Goal: Transaction & Acquisition: Purchase product/service

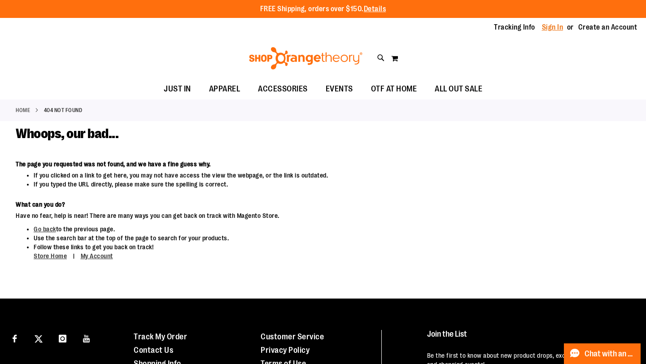
type input "**********"
click at [553, 29] on link "Sign In" at bounding box center [553, 27] width 22 height 10
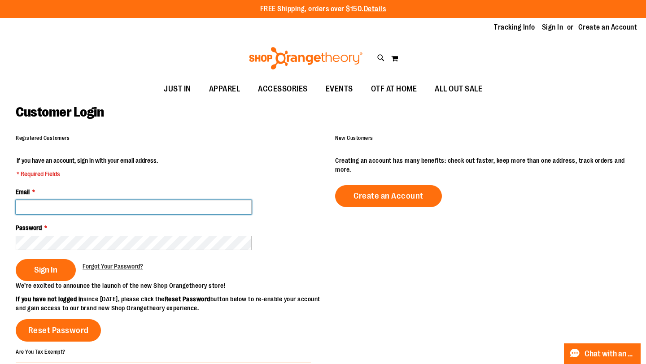
type input "**********"
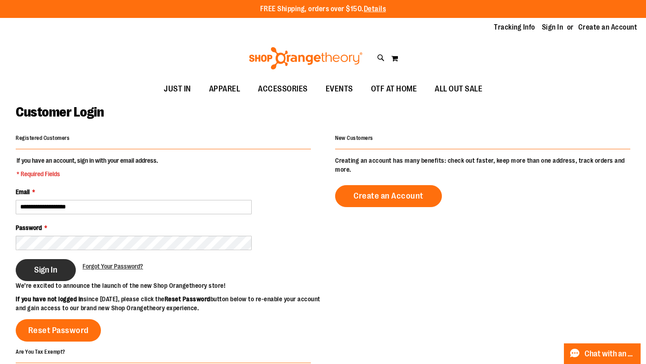
click at [38, 280] on button "Sign In" at bounding box center [46, 270] width 60 height 22
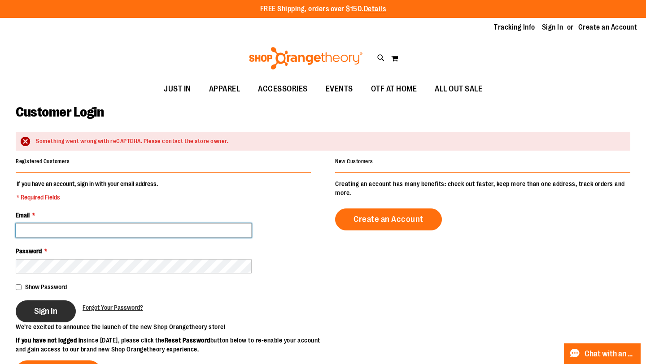
type input "**********"
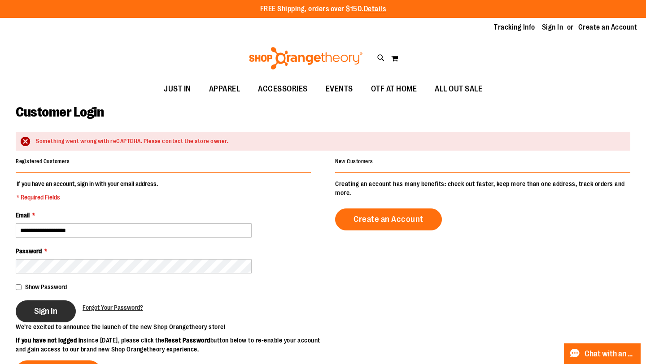
type input "**********"
click at [51, 316] on span "Sign In" at bounding box center [45, 311] width 23 height 10
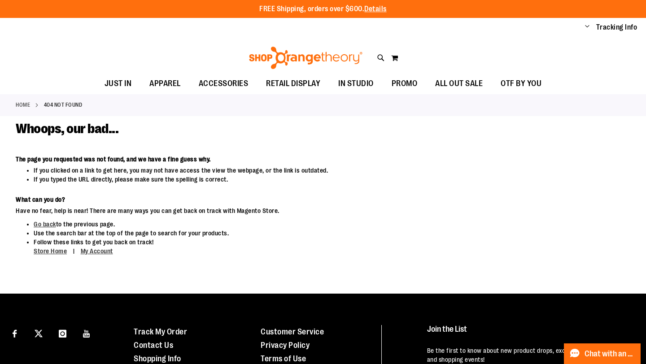
type input "**********"
click at [320, 55] on img at bounding box center [305, 58] width 116 height 22
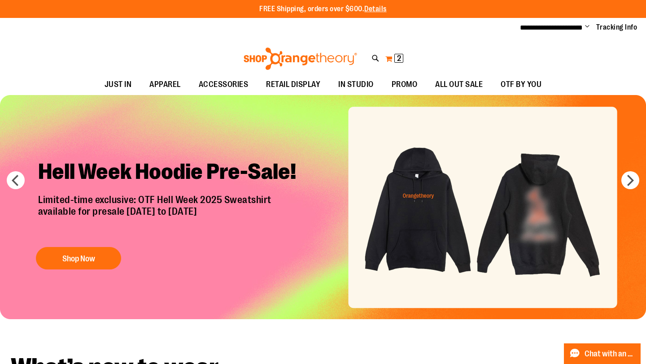
type input "**********"
click at [388, 62] on button "My Cart 2 2 items" at bounding box center [394, 59] width 19 height 14
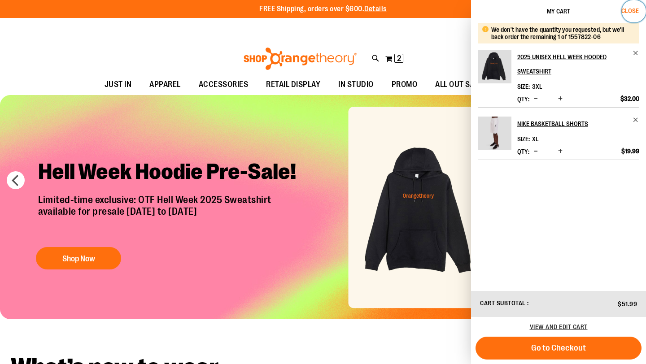
click at [635, 8] on span "Close" at bounding box center [629, 10] width 17 height 7
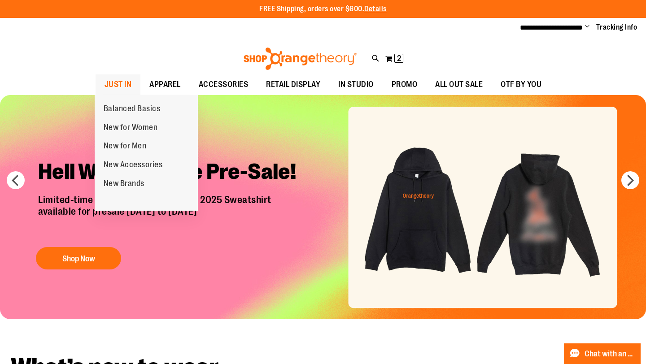
click at [118, 86] on span "JUST IN" at bounding box center [117, 84] width 27 height 20
click at [117, 84] on span "JUST IN" at bounding box center [117, 84] width 27 height 20
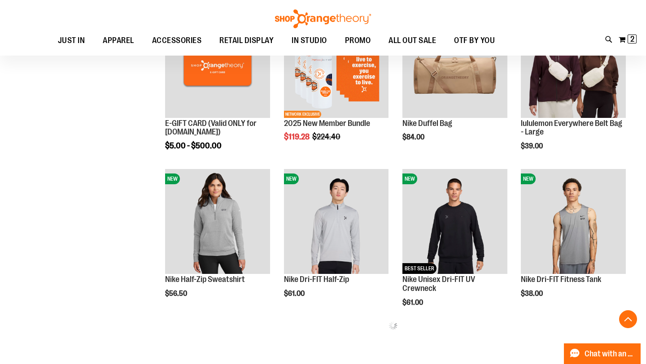
scroll to position [323, 0]
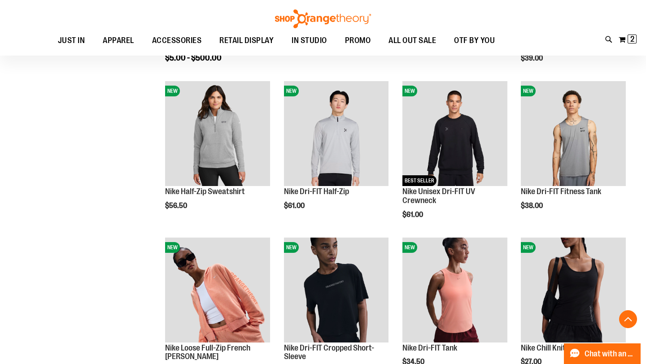
scroll to position [410, 0]
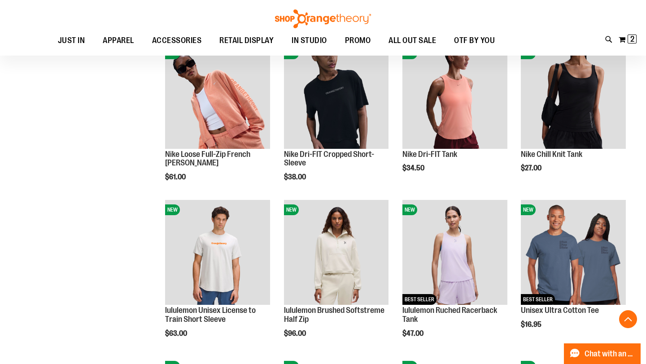
scroll to position [694, 0]
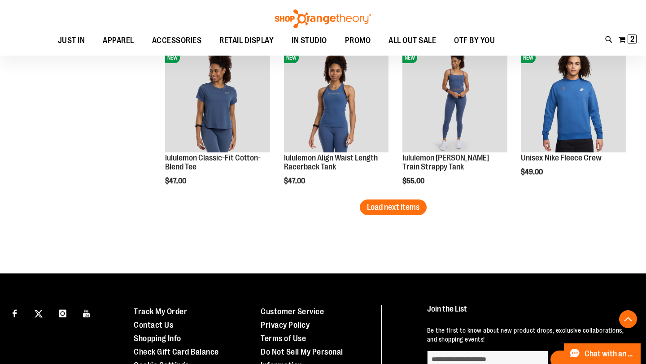
scroll to position [1465, 0]
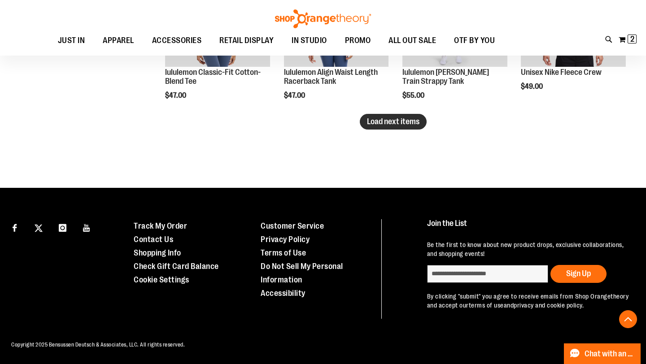
type input "**********"
click at [392, 129] on button "Load next items" at bounding box center [393, 122] width 67 height 16
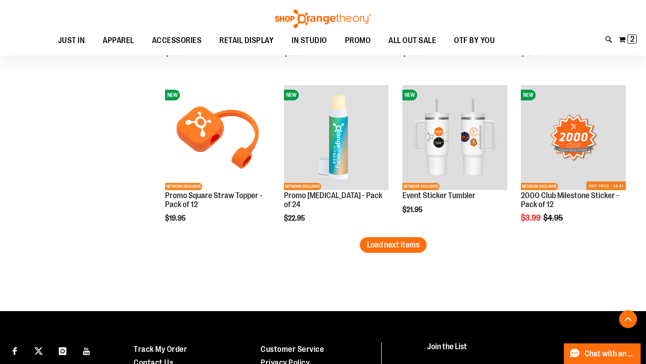
scroll to position [1756, 0]
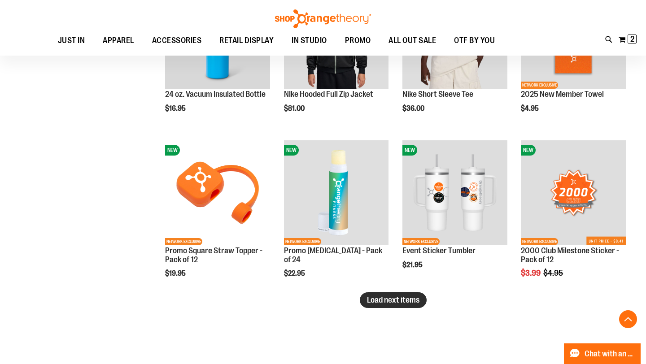
click at [403, 301] on span "Load next items" at bounding box center [393, 299] width 52 height 9
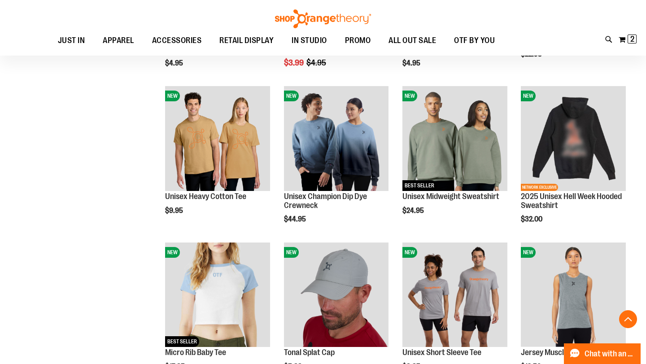
scroll to position [2123, 0]
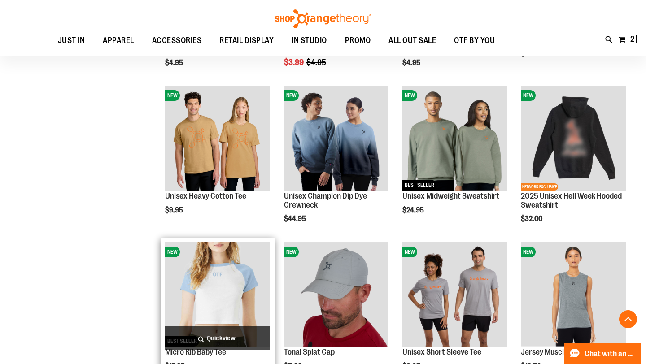
click at [210, 342] on span "Quickview" at bounding box center [217, 338] width 105 height 24
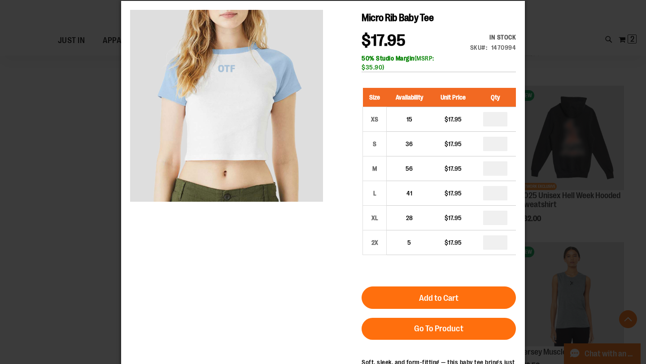
scroll to position [20, 0]
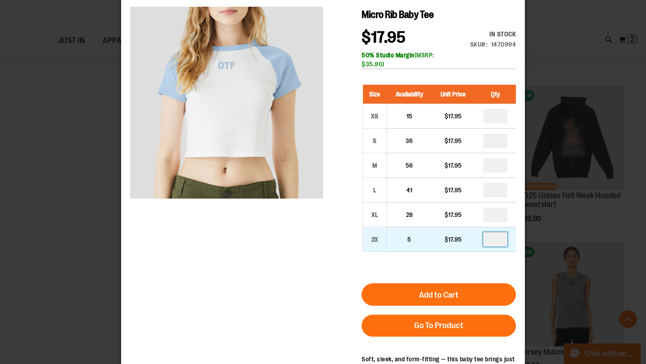
click at [494, 244] on input "number" at bounding box center [495, 239] width 24 height 14
type input "*"
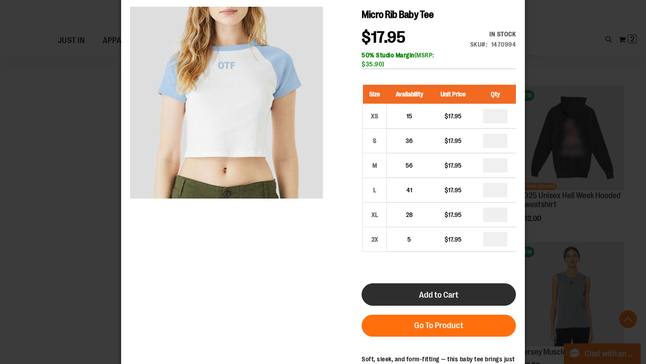
click at [430, 301] on button "Add to Cart" at bounding box center [438, 294] width 154 height 22
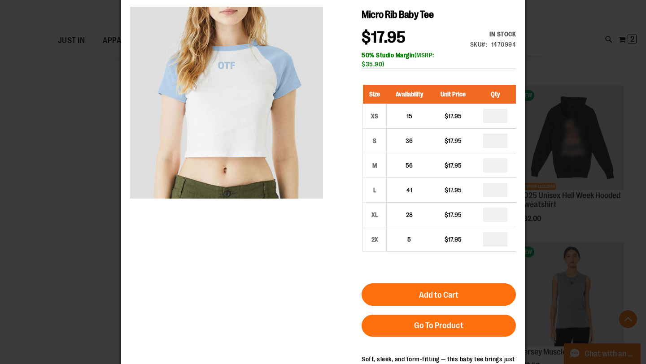
click at [533, 26] on div "×" at bounding box center [323, 162] width 646 height 364
click at [79, 157] on div "×" at bounding box center [323, 162] width 646 height 364
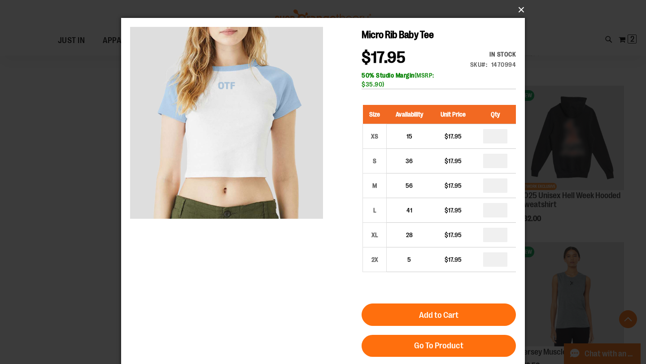
click at [520, 7] on button "×" at bounding box center [325, 10] width 403 height 20
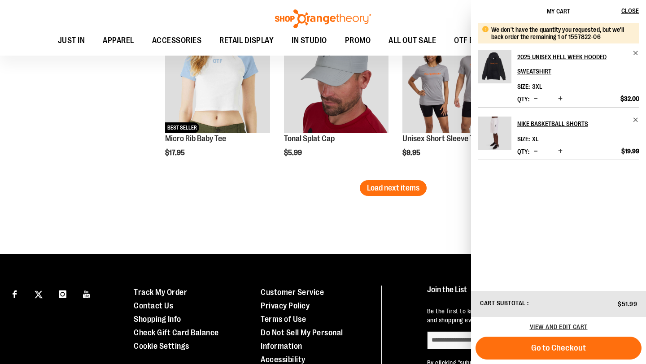
scroll to position [2403, 0]
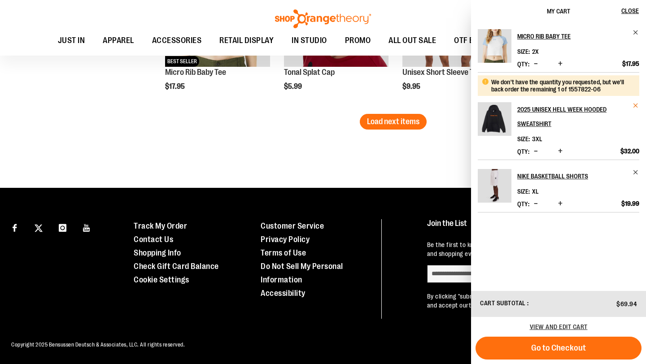
click at [637, 104] on span "Remove item" at bounding box center [635, 105] width 7 height 7
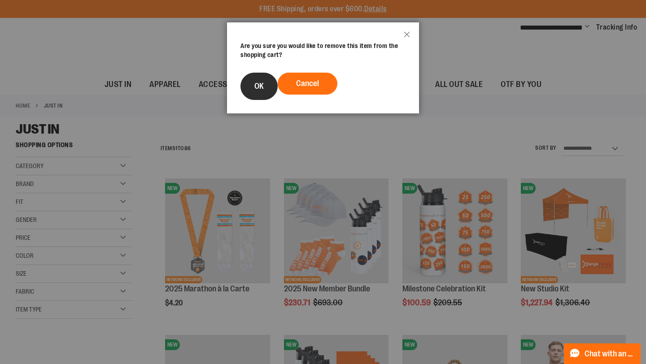
click at [251, 86] on button "OK" at bounding box center [258, 86] width 37 height 27
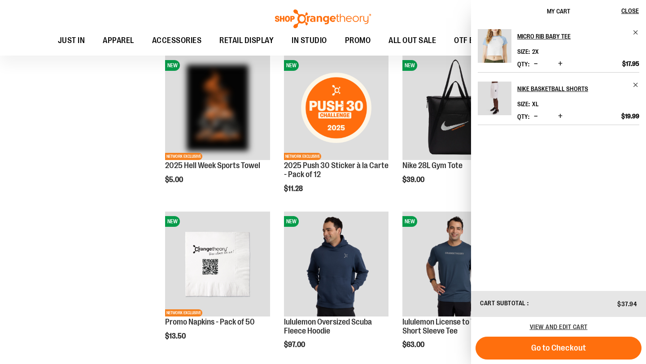
scroll to position [1106, 0]
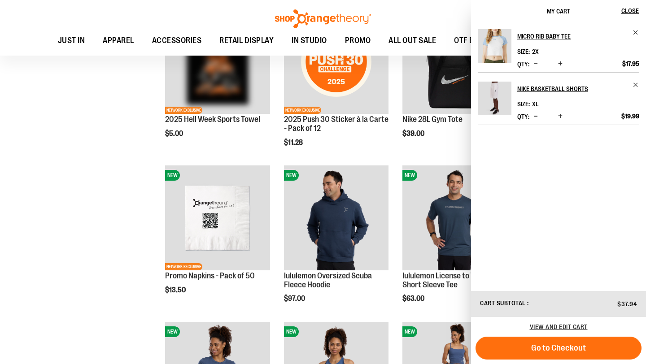
click at [60, 266] on div "**********" at bounding box center [323, 255] width 614 height 2450
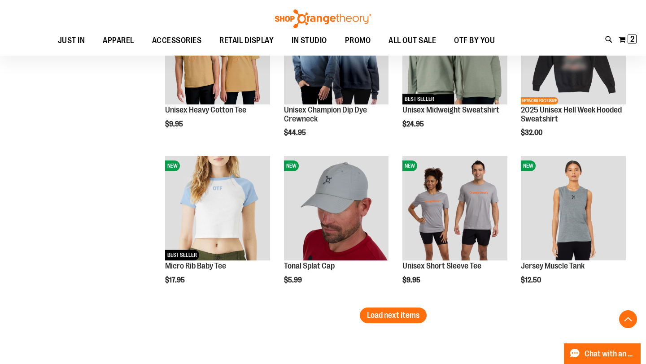
scroll to position [2208, 0]
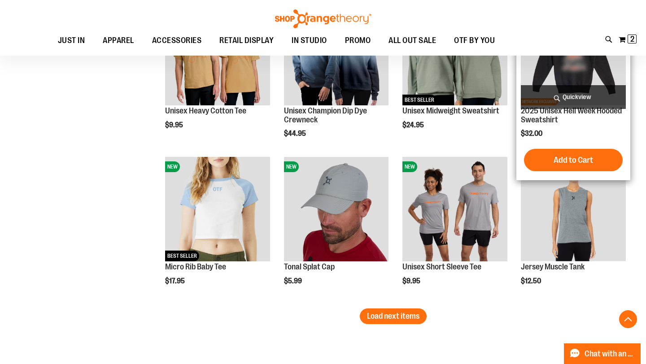
click at [560, 73] on img "product" at bounding box center [572, 52] width 105 height 105
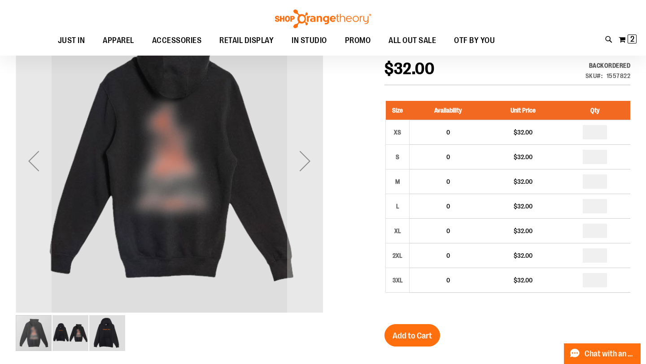
scroll to position [119, 0]
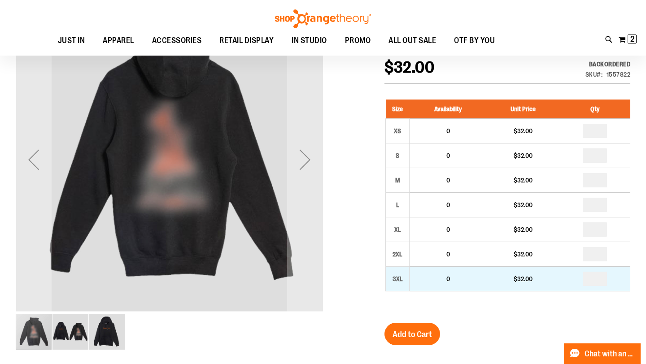
type input "**********"
click at [598, 276] on input "number" at bounding box center [594, 279] width 24 height 14
type input "*"
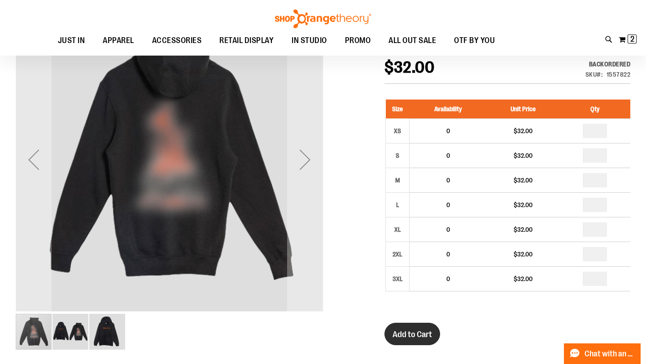
click at [395, 333] on span "Add to Cart" at bounding box center [411, 334] width 39 height 10
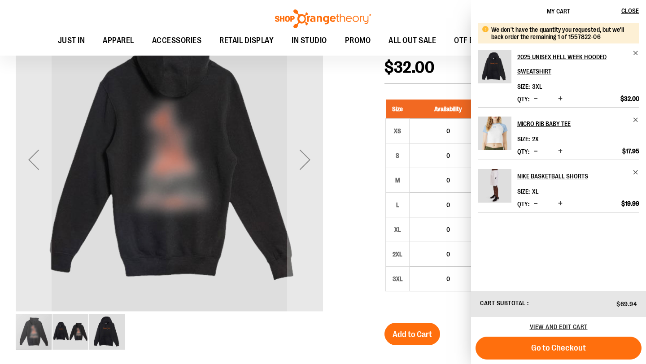
click at [375, 163] on div at bounding box center [323, 346] width 614 height 681
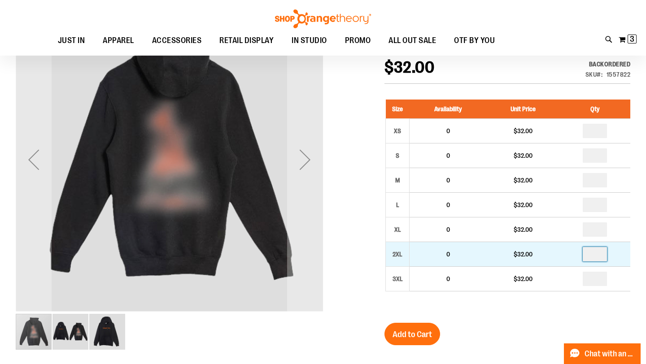
click at [594, 258] on input "number" at bounding box center [594, 254] width 24 height 14
type input "*"
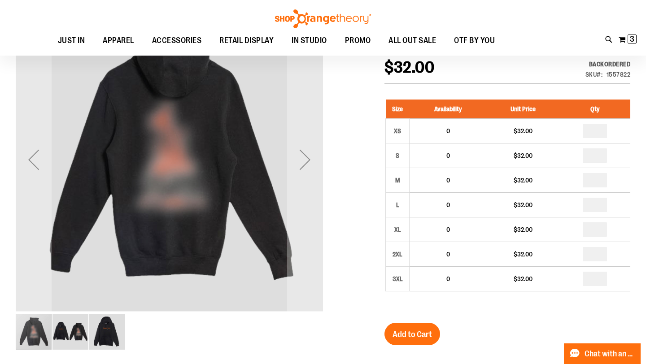
click at [538, 328] on div "2025 Unisex Hell Week Hooded Sweatshirt $32.00 Backordered Only %1 left SKU 155…" at bounding box center [507, 362] width 246 height 650
click at [427, 341] on button "Add to Cart" at bounding box center [412, 334] width 56 height 22
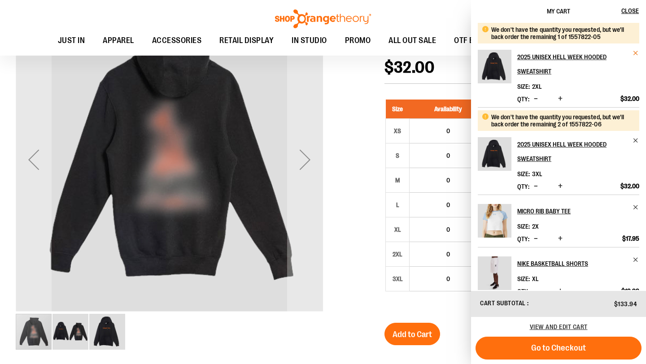
click at [634, 55] on span "Remove item" at bounding box center [635, 53] width 7 height 7
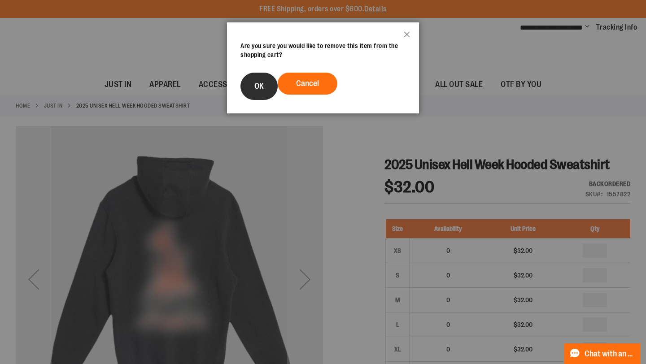
click at [254, 97] on button "OK" at bounding box center [258, 86] width 37 height 27
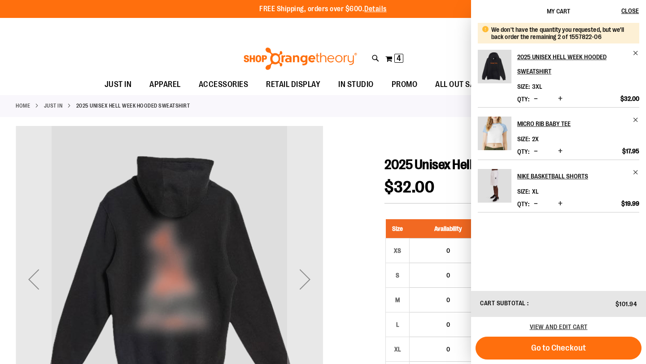
click at [534, 97] on span "Decrease product quantity" at bounding box center [535, 98] width 4 height 9
click at [436, 32] on div "**********" at bounding box center [323, 28] width 646 height 20
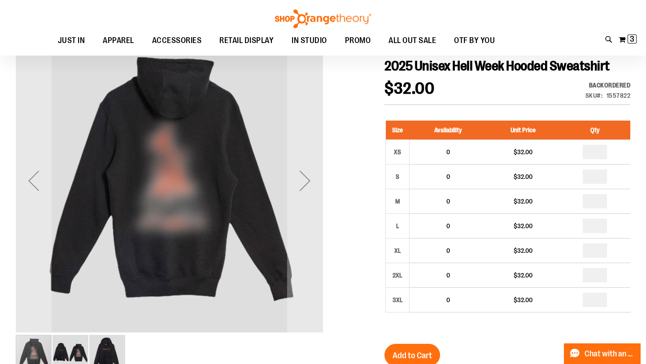
scroll to position [99, 0]
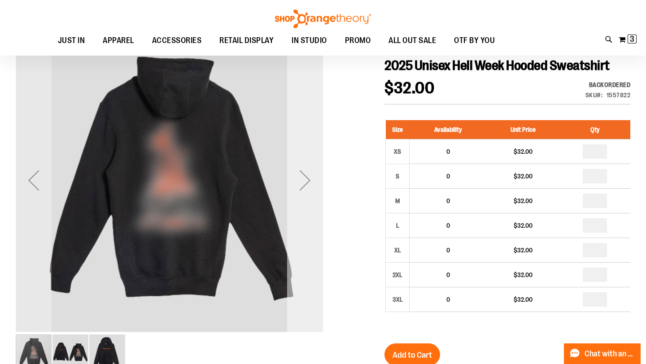
click at [311, 185] on div "Next" at bounding box center [305, 180] width 36 height 36
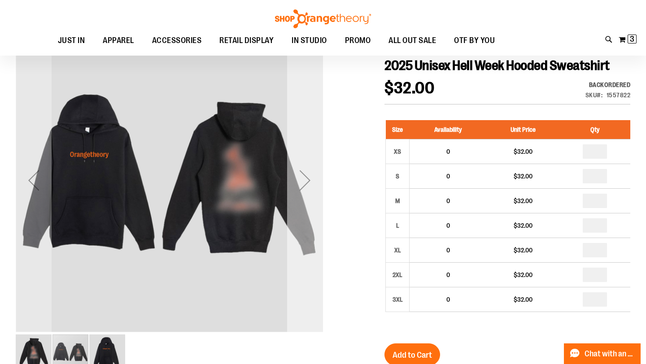
click at [305, 182] on div "Next" at bounding box center [305, 180] width 36 height 36
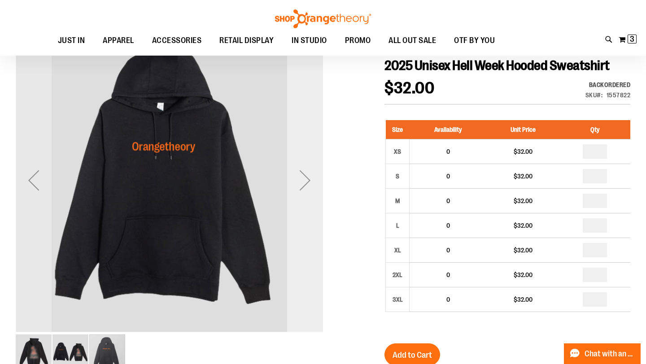
click at [306, 183] on div "Next" at bounding box center [305, 180] width 36 height 36
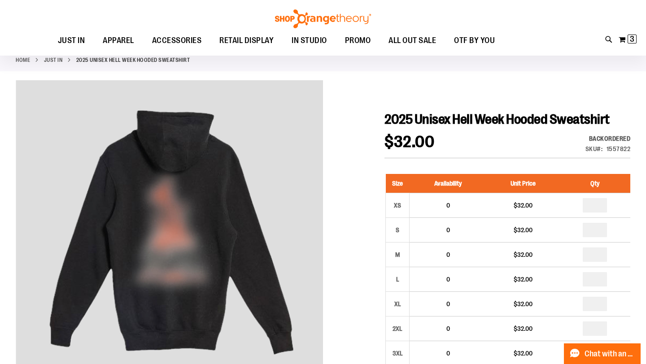
scroll to position [0, 0]
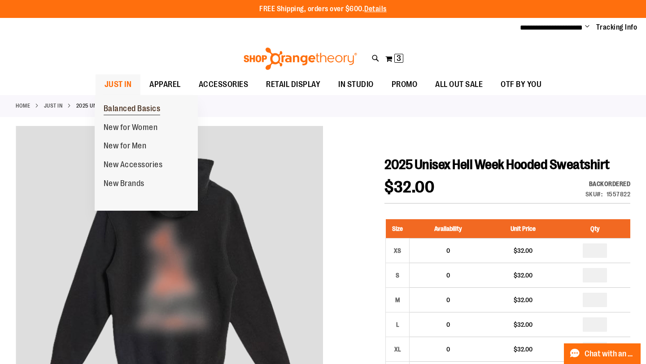
click at [121, 107] on span "Balanced Basics" at bounding box center [132, 109] width 57 height 11
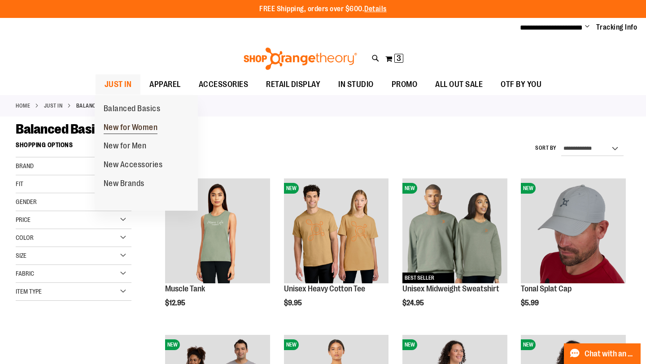
type input "**********"
click at [117, 126] on span "New for Women" at bounding box center [131, 128] width 54 height 11
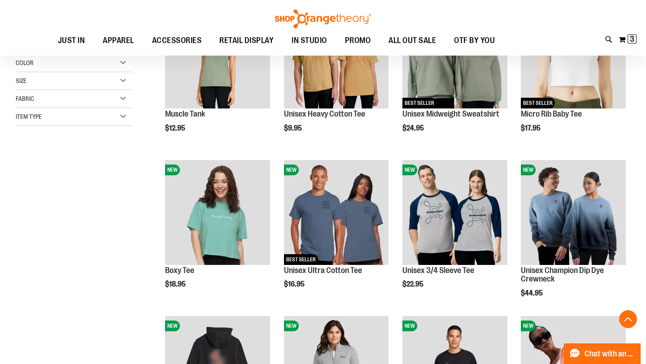
scroll to position [179, 0]
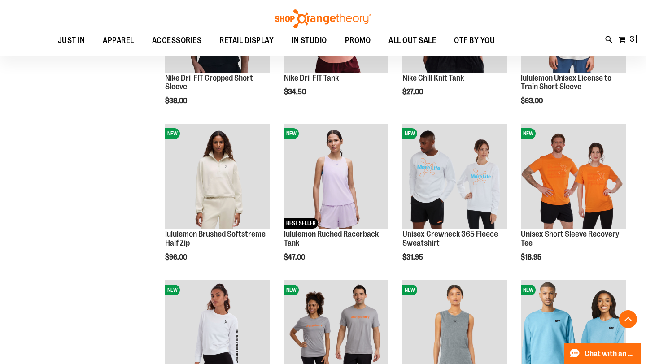
scroll to position [688, 0]
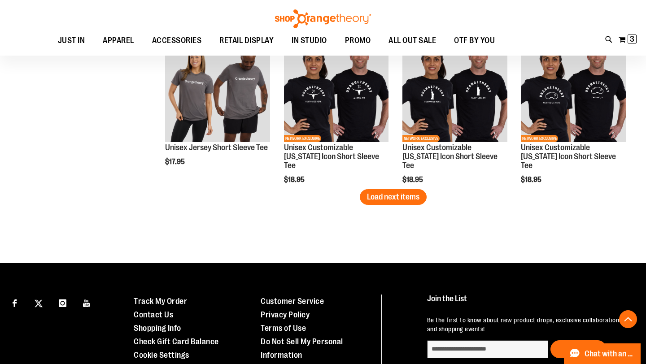
scroll to position [1410, 0]
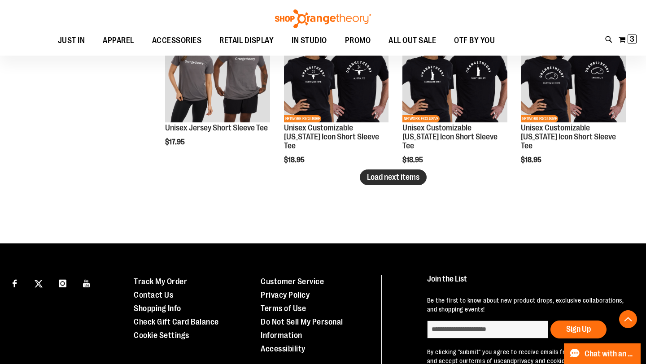
type input "**********"
click at [377, 177] on span "Load next items" at bounding box center [393, 177] width 52 height 9
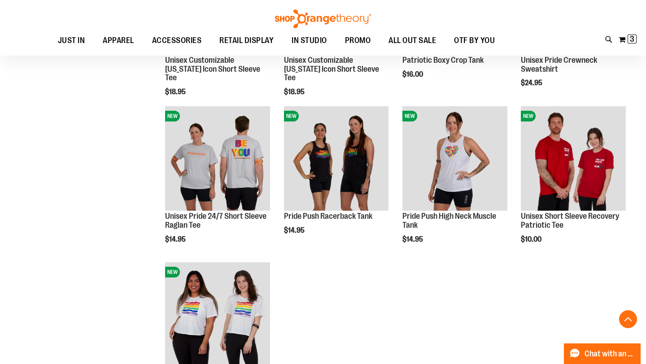
scroll to position [1635, 0]
